Goal: Information Seeking & Learning: Learn about a topic

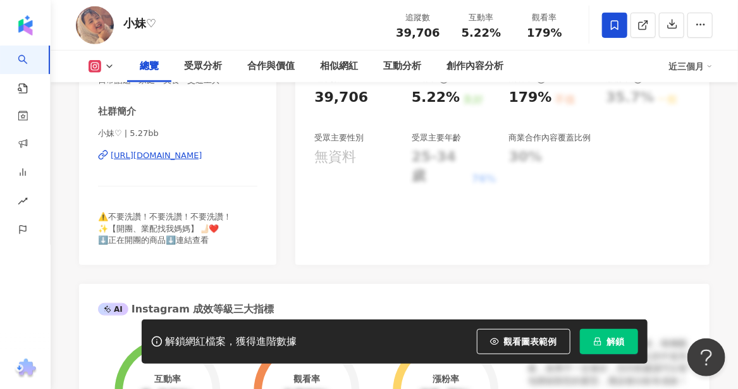
scroll to position [253, 0]
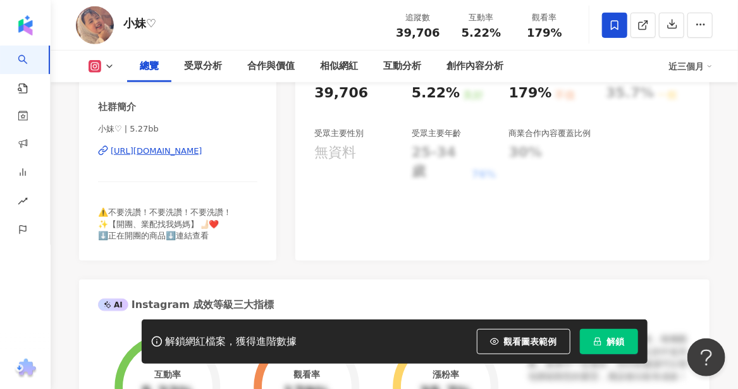
click at [193, 149] on div "[URL][DOMAIN_NAME]" at bounding box center [157, 150] width 92 height 11
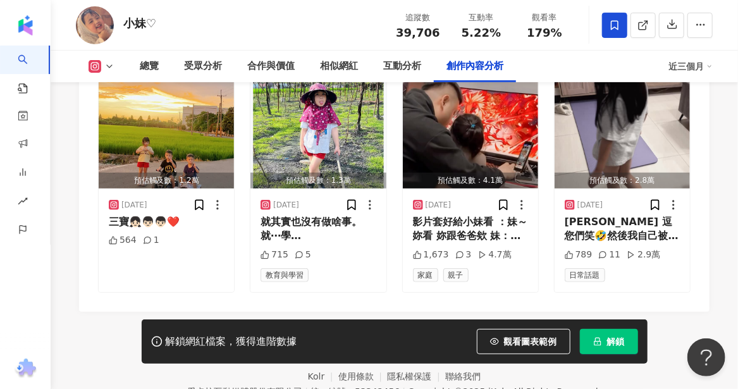
scroll to position [3922, 0]
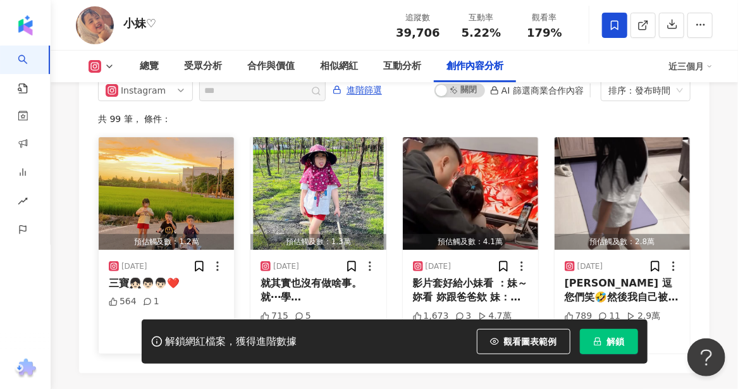
click at [125, 200] on img "button" at bounding box center [166, 193] width 135 height 113
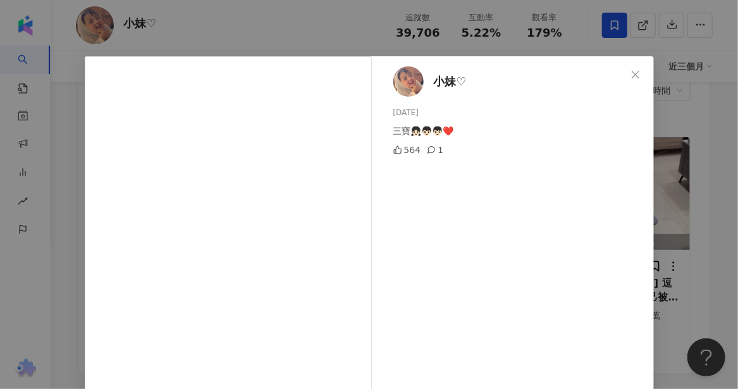
scroll to position [0, 0]
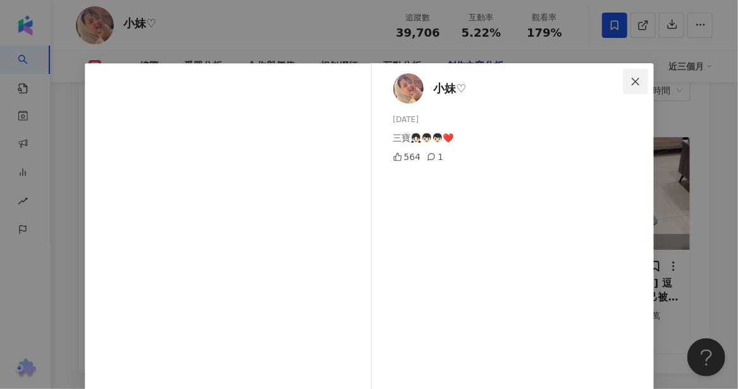
click at [636, 77] on span "Close" at bounding box center [635, 82] width 25 height 10
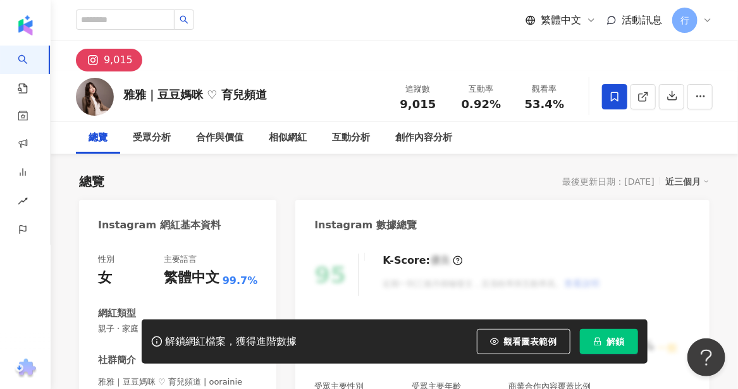
scroll to position [127, 0]
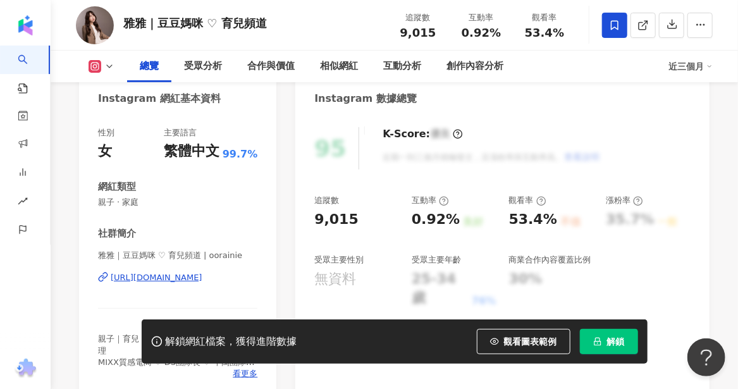
click at [133, 276] on div "https://www.instagram.com/oorainie/" at bounding box center [157, 277] width 92 height 11
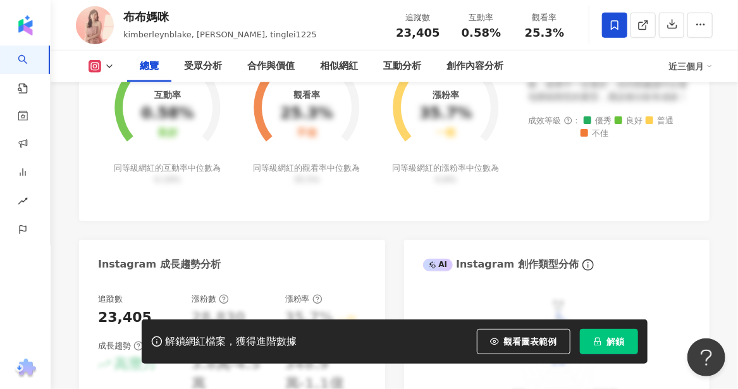
scroll to position [190, 0]
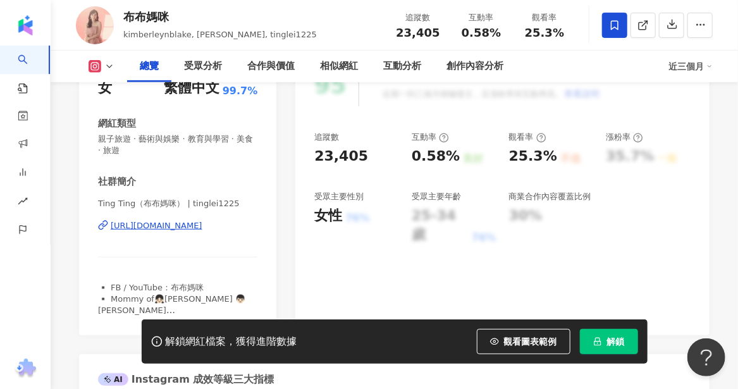
click at [153, 225] on div "https://www.instagram.com/tinglei1225/" at bounding box center [157, 225] width 92 height 11
click at [199, 223] on div "https://www.instagram.com/tinglei1225/" at bounding box center [157, 225] width 92 height 11
